Goal: Task Accomplishment & Management: Manage account settings

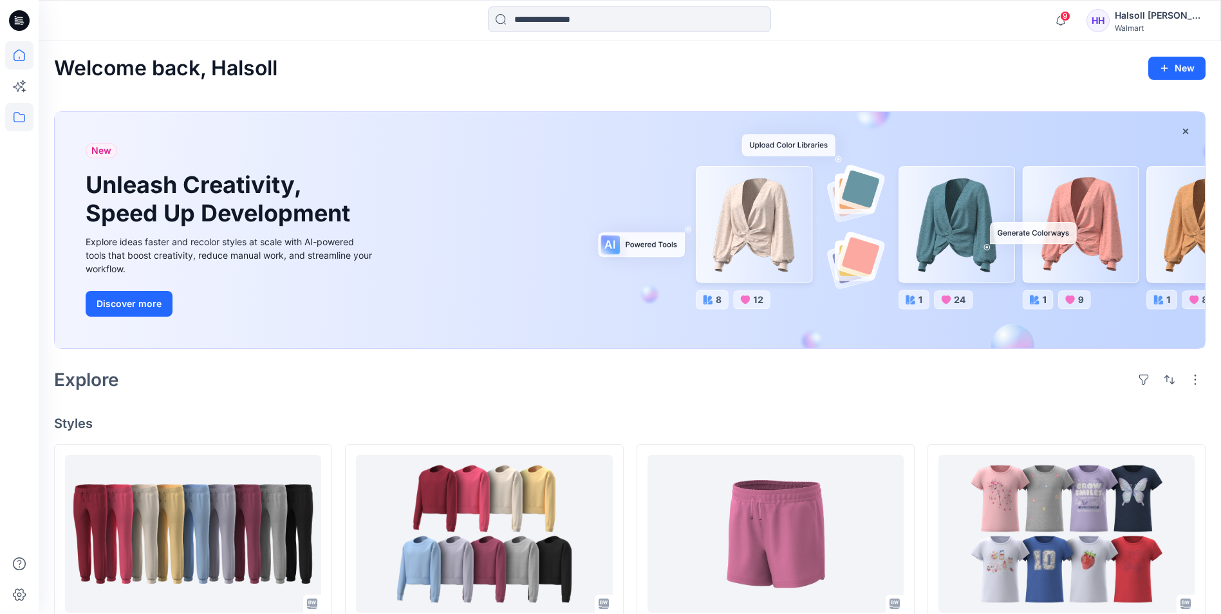
click at [13, 117] on icon at bounding box center [19, 117] width 28 height 28
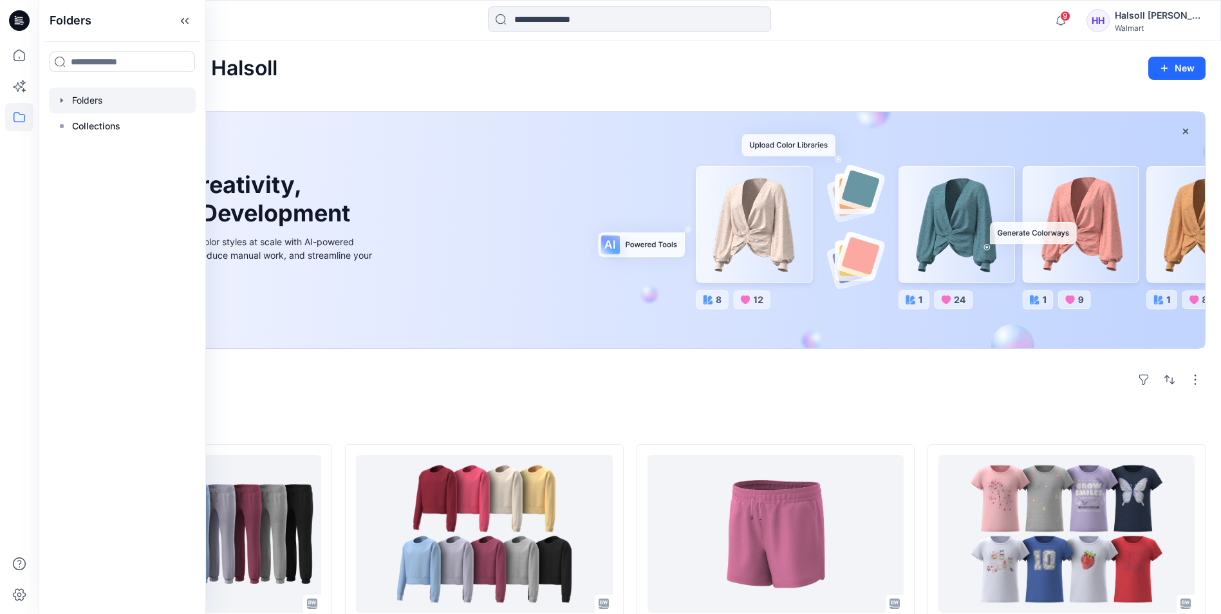
click at [102, 103] on div at bounding box center [122, 101] width 147 height 26
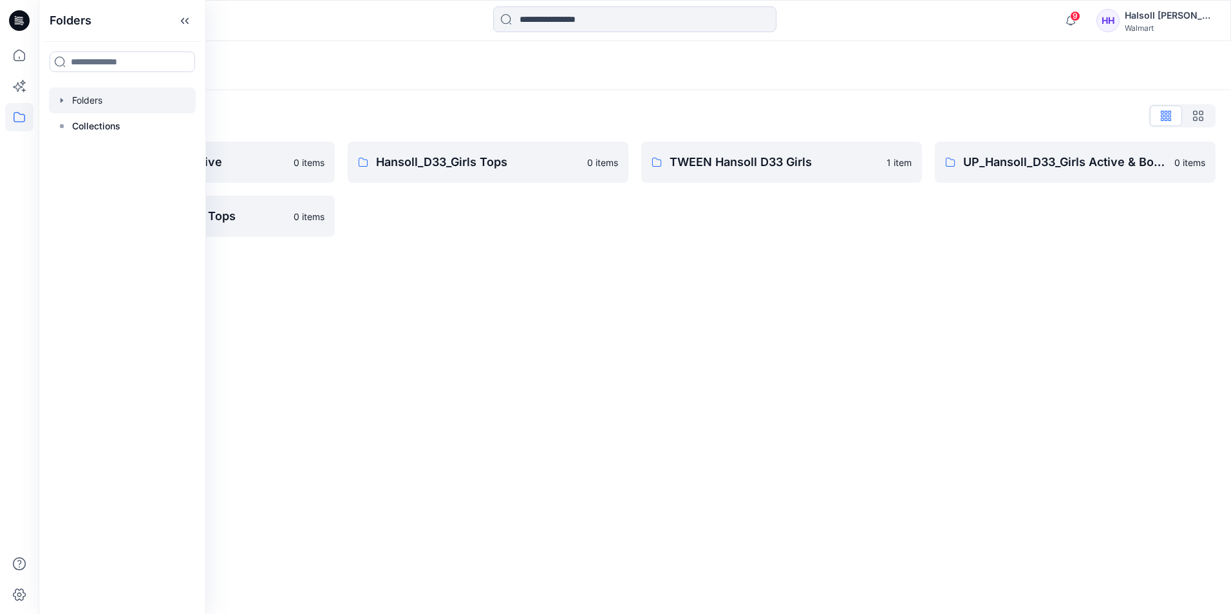
click at [499, 297] on div "Folders Folders List Hansoll_D33_Girls Active 0 items UP_Hansoll_D33_Girls Tops…" at bounding box center [635, 327] width 1192 height 573
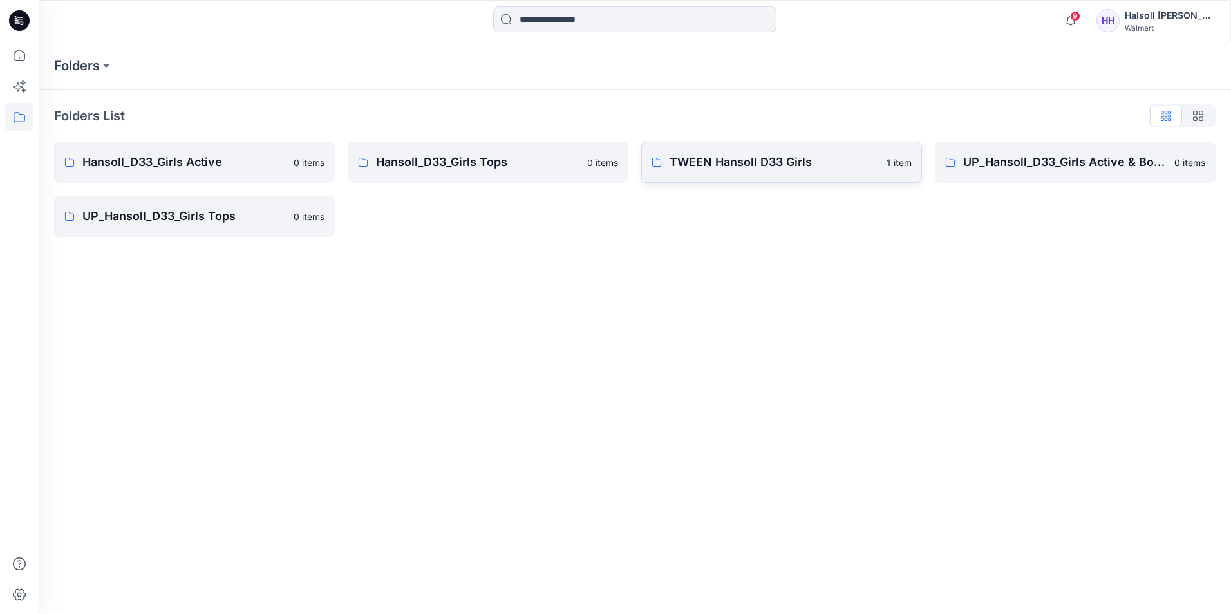
click at [739, 158] on p "TWEEN Hansoll D33 Girls" at bounding box center [773, 162] width 209 height 18
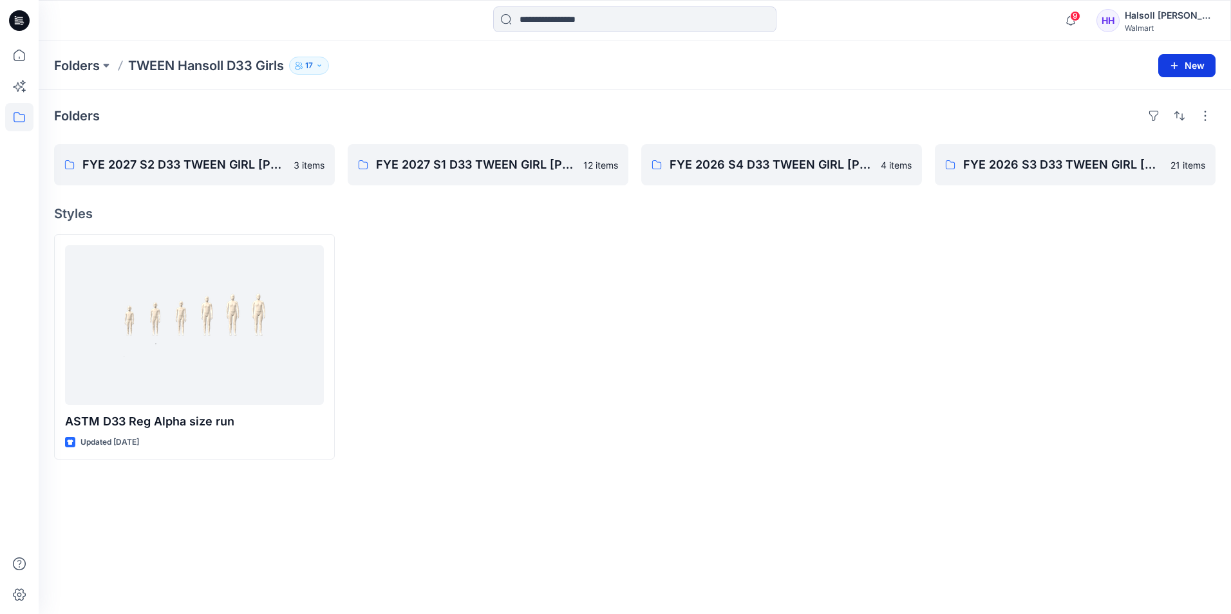
click at [1174, 66] on icon "button" at bounding box center [1174, 65] width 7 height 7
click at [1169, 122] on p "New Folder" at bounding box center [1149, 123] width 48 height 14
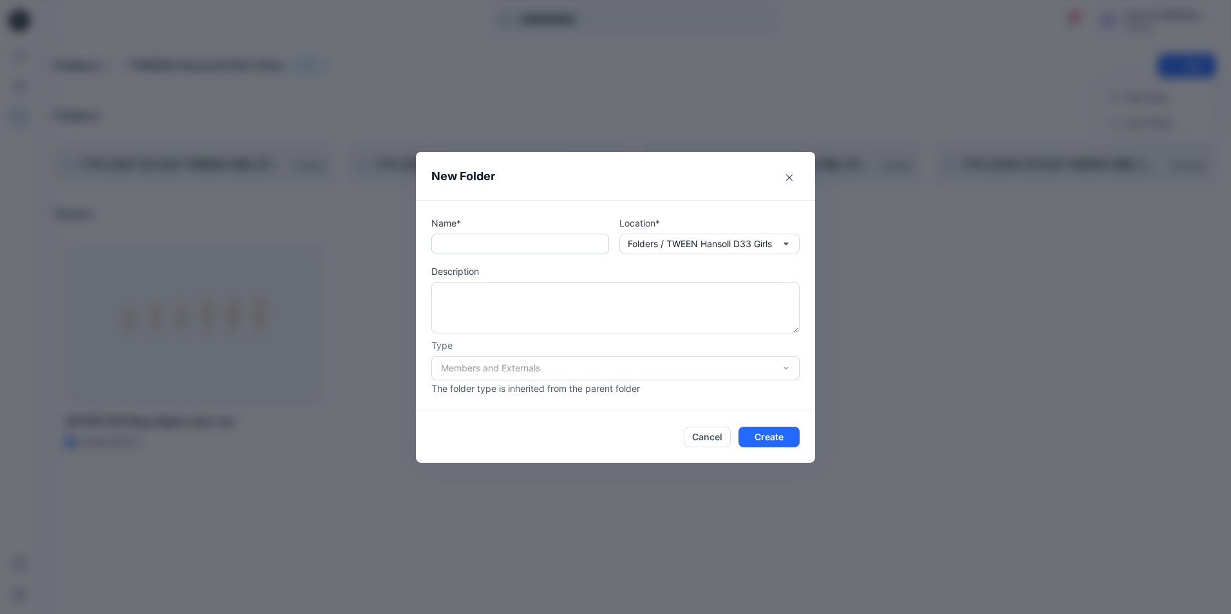
click at [579, 239] on input "text" at bounding box center [520, 244] width 178 height 21
paste input "**********"
type input "**********"
click at [767, 440] on button "Create" at bounding box center [768, 437] width 61 height 21
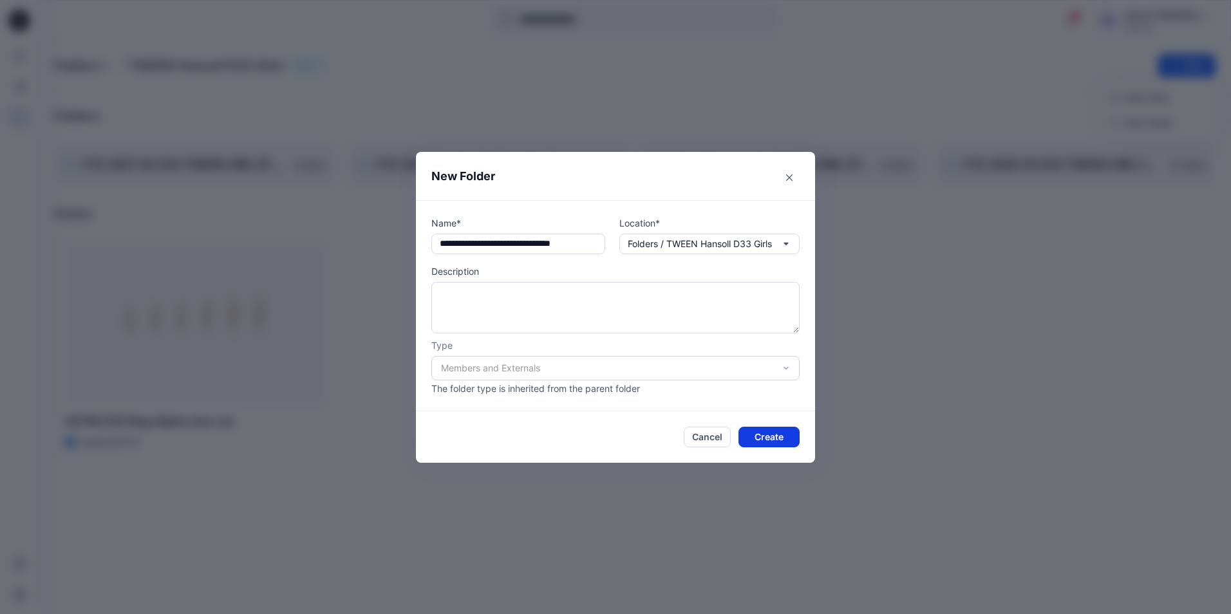
scroll to position [0, 0]
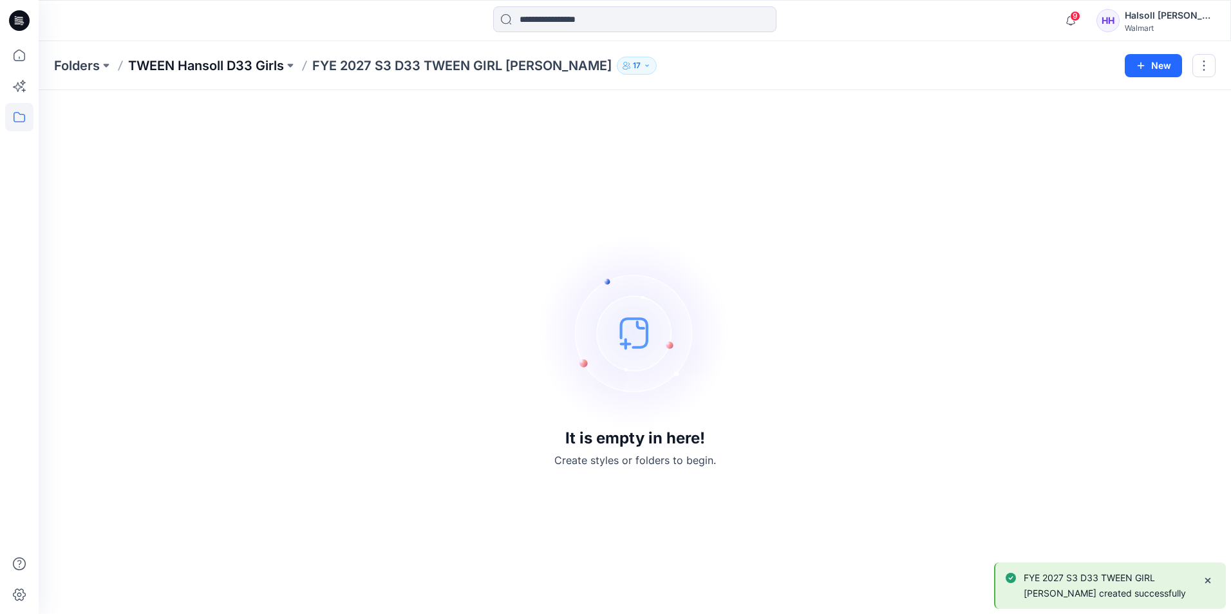
click at [243, 73] on p "TWEEN Hansoll D33 Girls" at bounding box center [206, 66] width 156 height 18
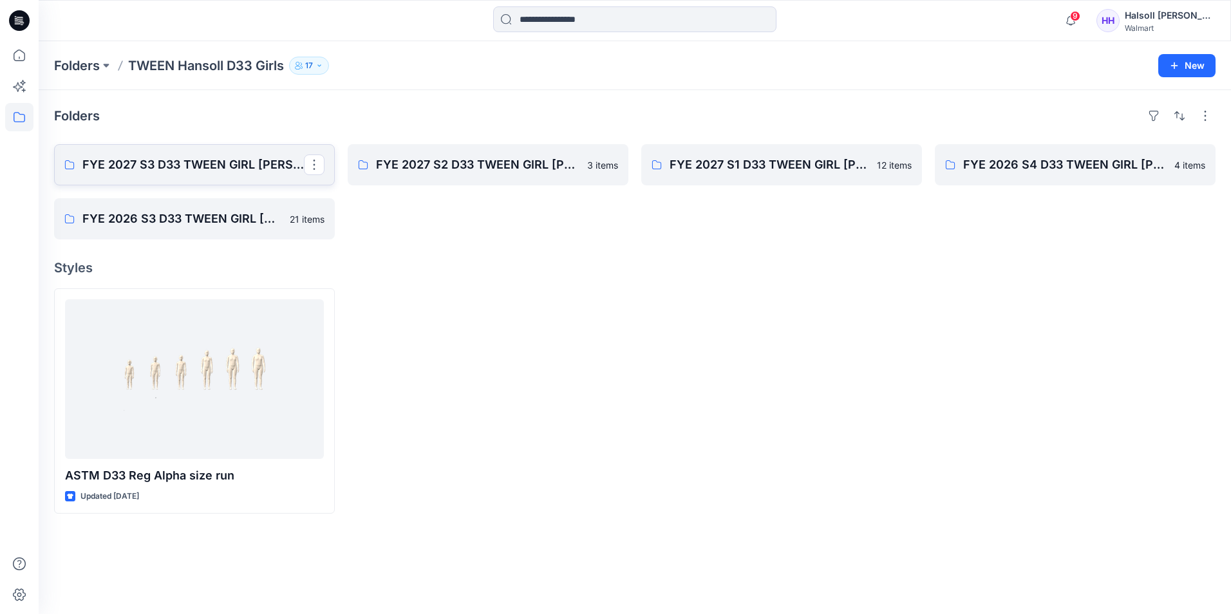
click at [223, 178] on link "FYE 2027 S3 D33 TWEEN GIRL [PERSON_NAME]" at bounding box center [194, 164] width 281 height 41
